Goal: Task Accomplishment & Management: Use online tool/utility

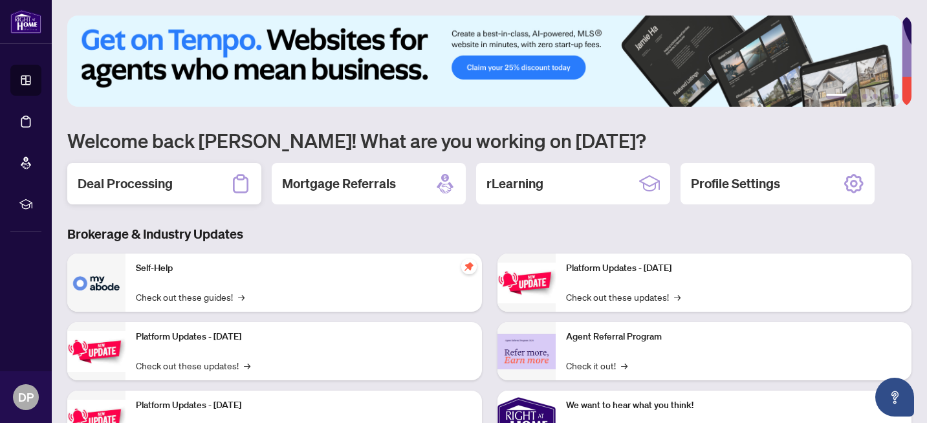
click at [135, 181] on h2 "Deal Processing" at bounding box center [125, 184] width 95 height 18
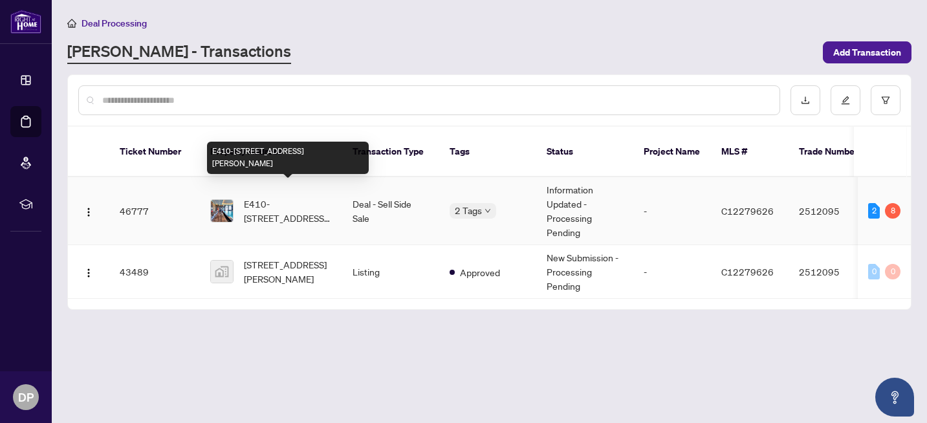
click at [288, 197] on span "E410-[STREET_ADDRESS][PERSON_NAME]" at bounding box center [288, 211] width 88 height 28
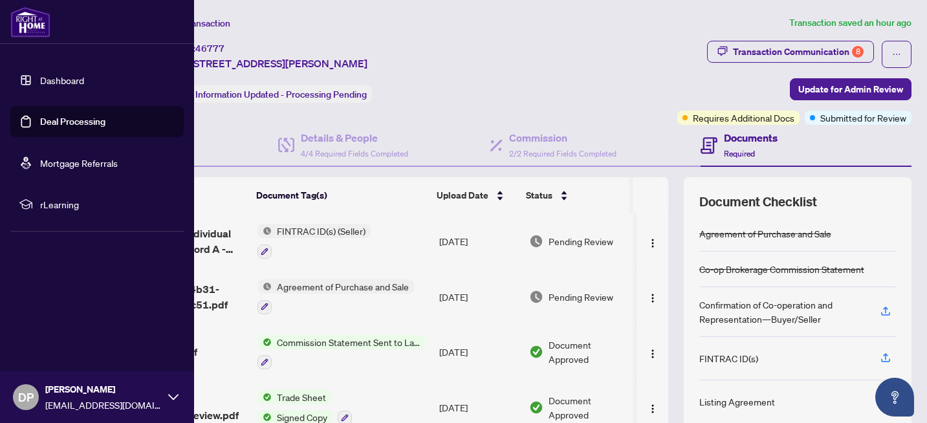
click at [40, 82] on link "Dashboard" at bounding box center [62, 80] width 44 height 12
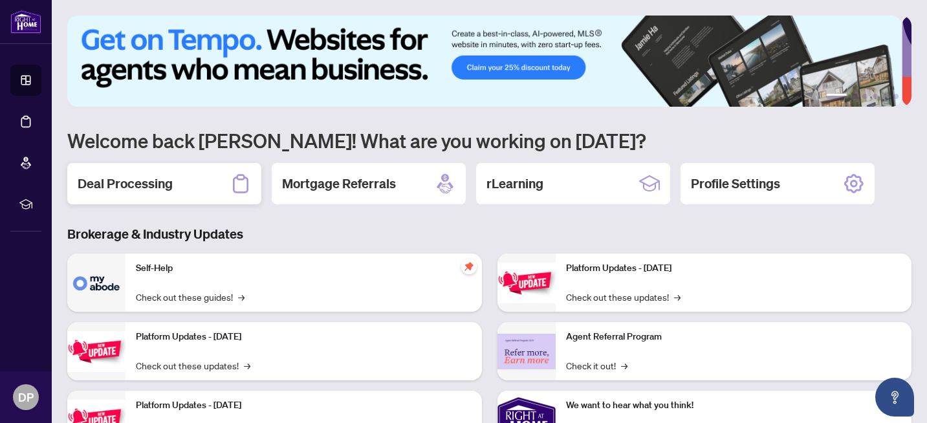
click at [179, 192] on div "Deal Processing" at bounding box center [164, 183] width 194 height 41
click at [584, 366] on link "Check it out! →" at bounding box center [596, 365] width 61 height 14
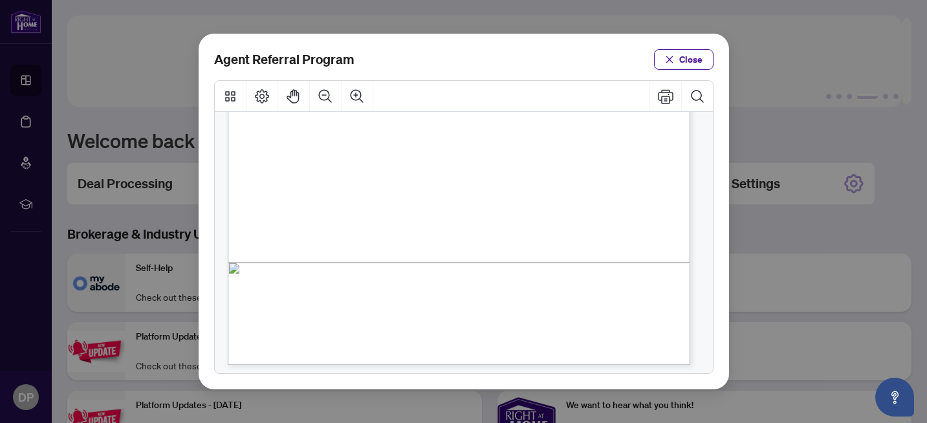
scroll to position [363, 0]
